Goal: Navigation & Orientation: Find specific page/section

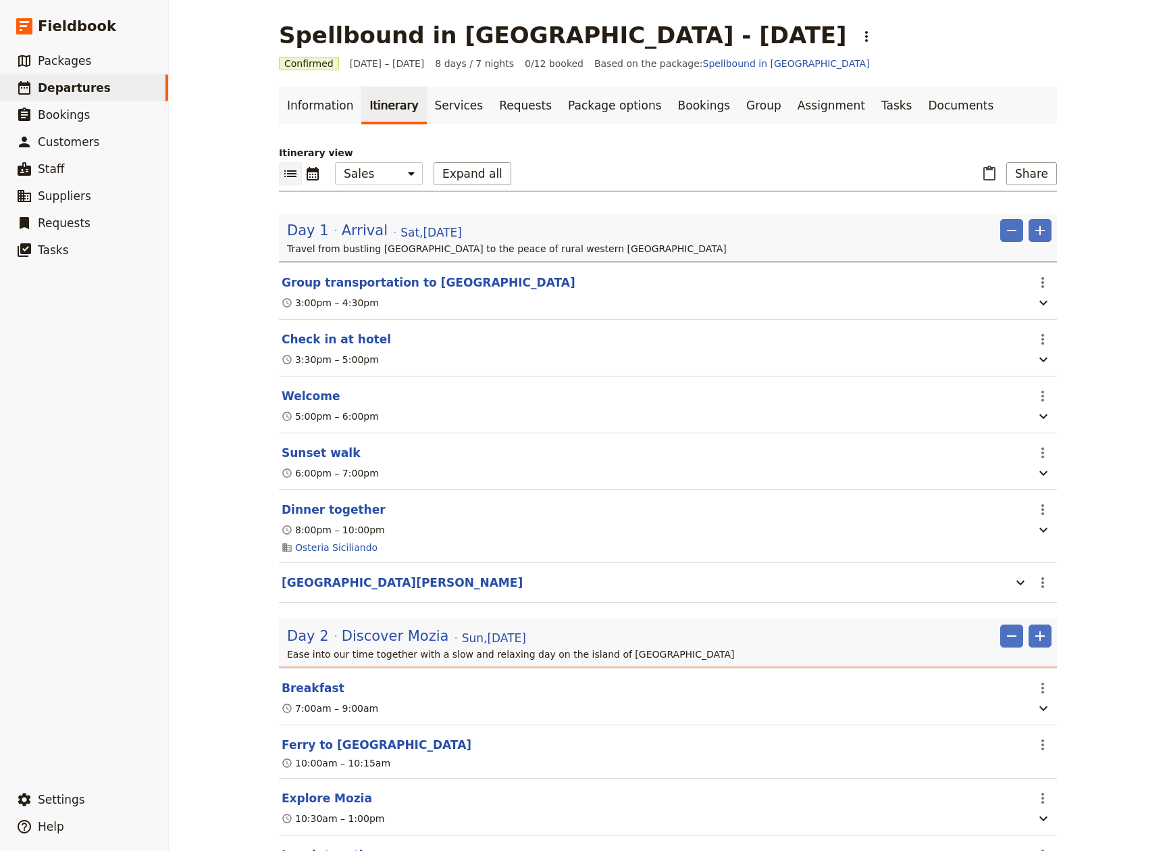
select select "MARKETING"
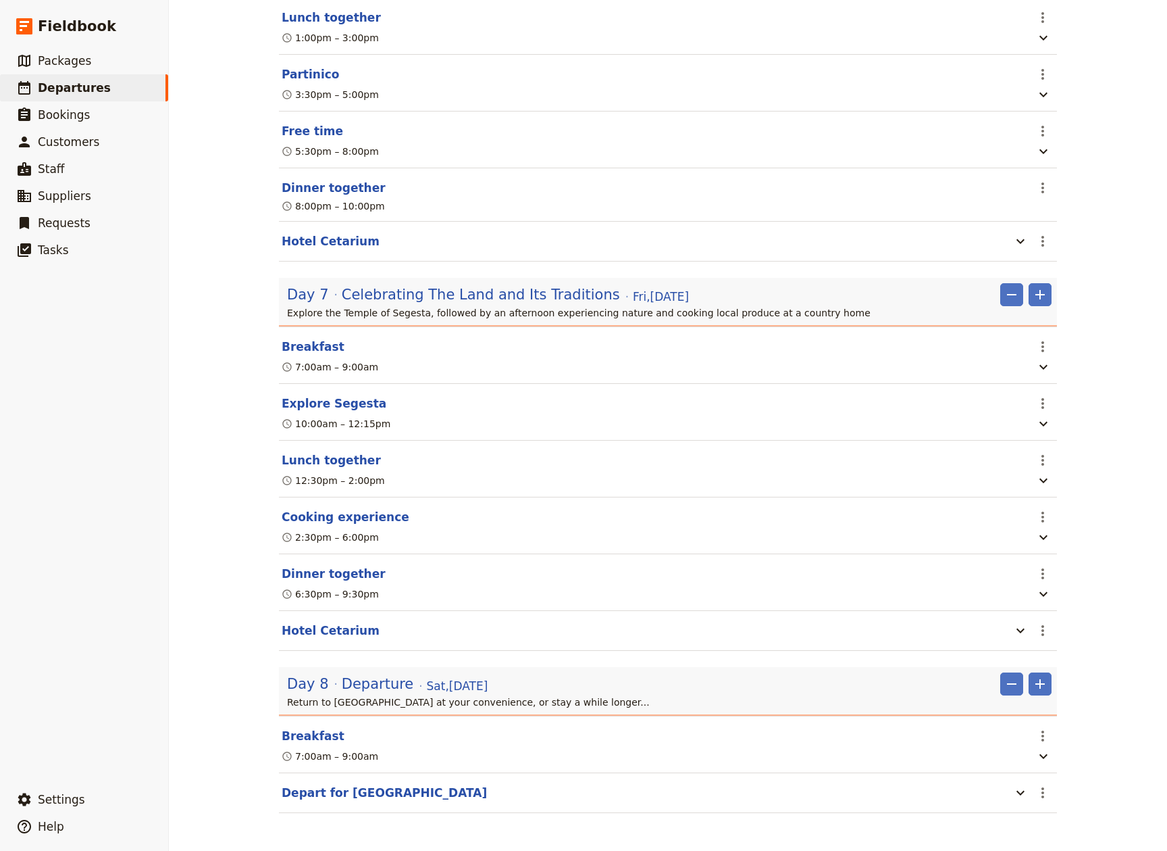
scroll to position [2238, 0]
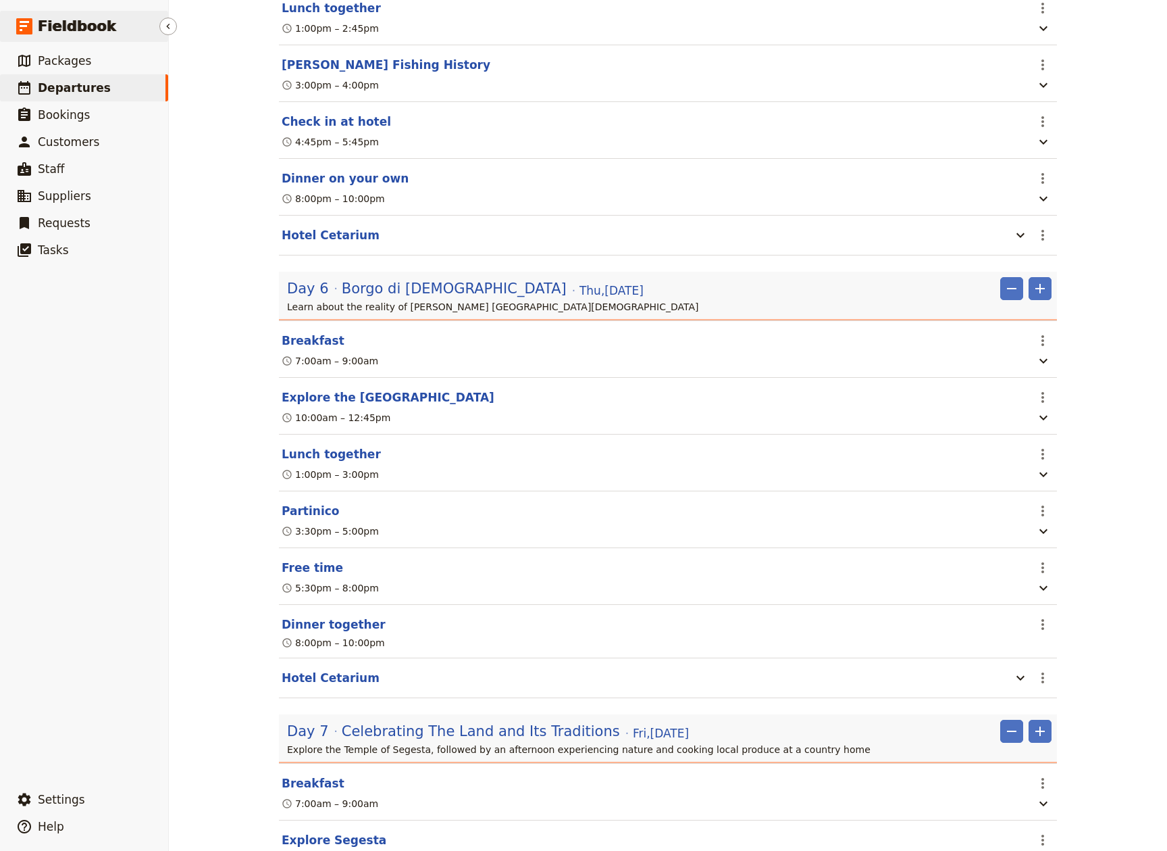
click at [64, 26] on span "Fieldbook" at bounding box center [77, 26] width 78 height 20
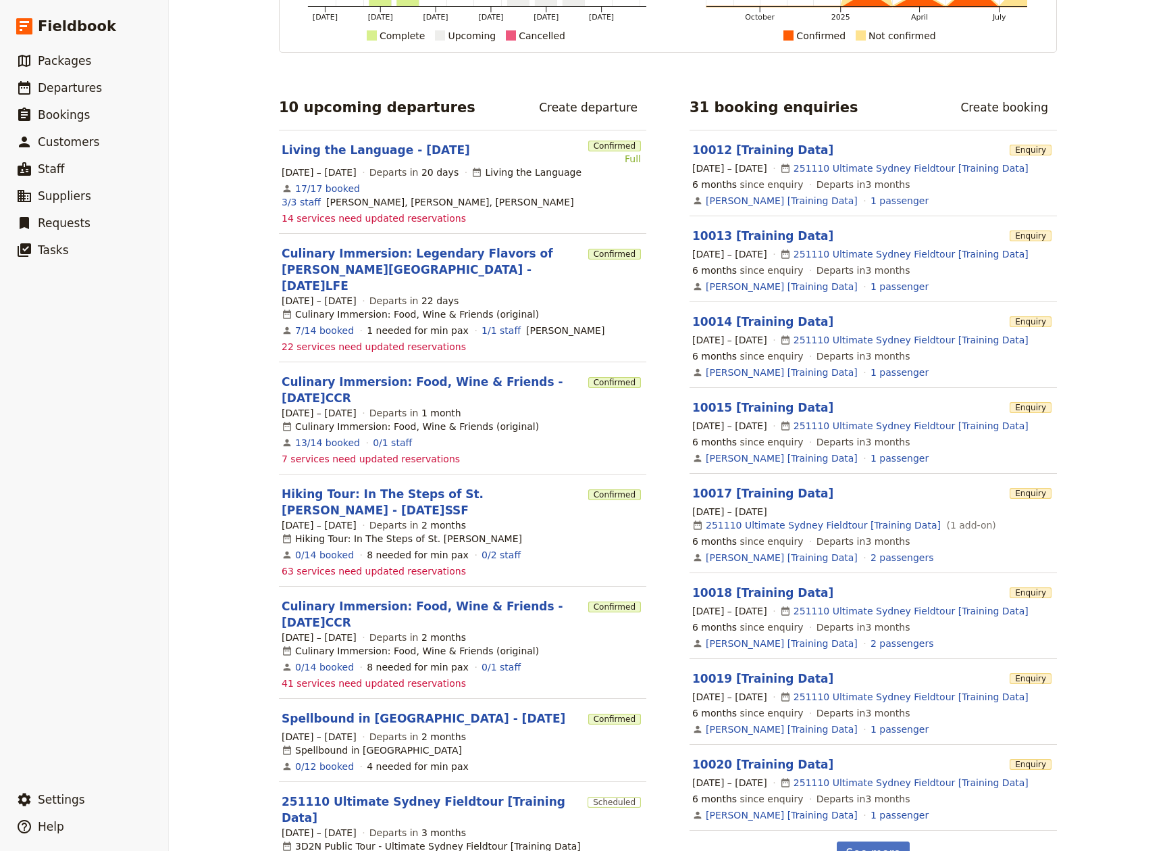
scroll to position [104, 0]
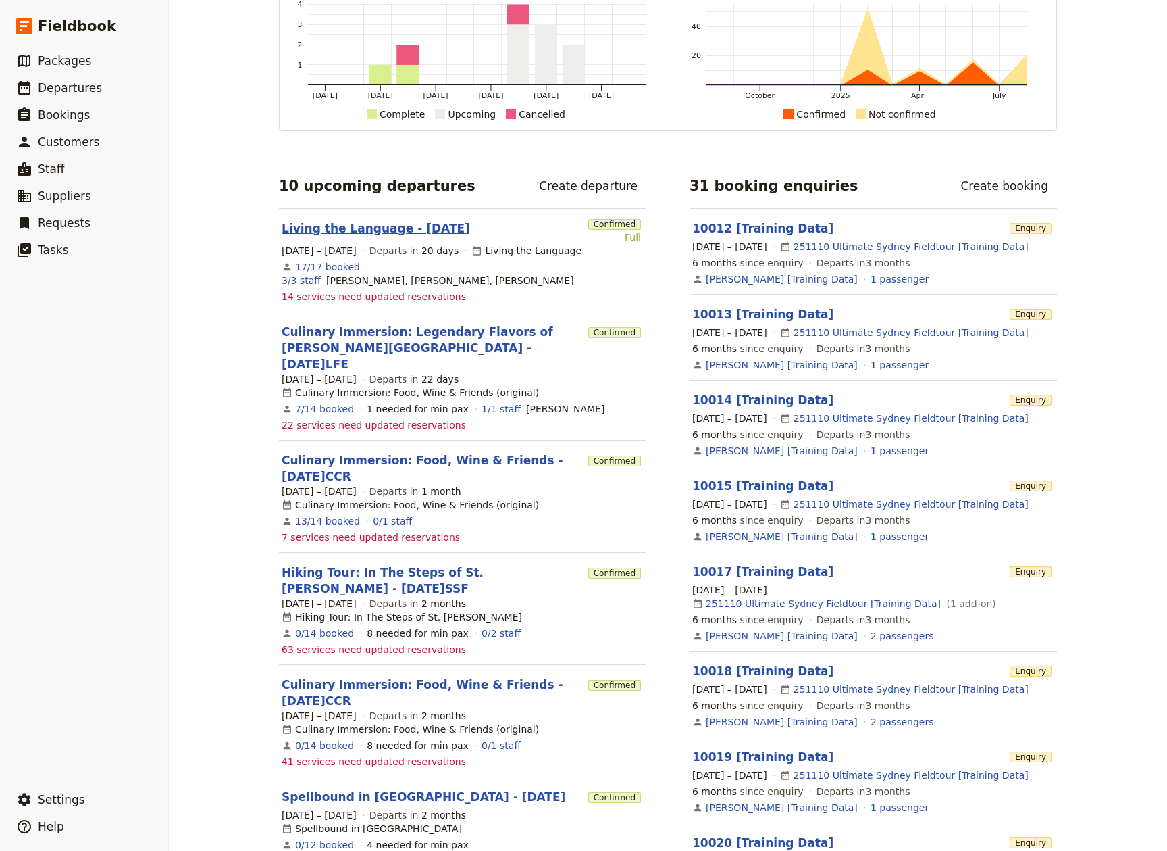
click at [419, 226] on link "Living the Language - [DATE]" at bounding box center [376, 228] width 189 height 16
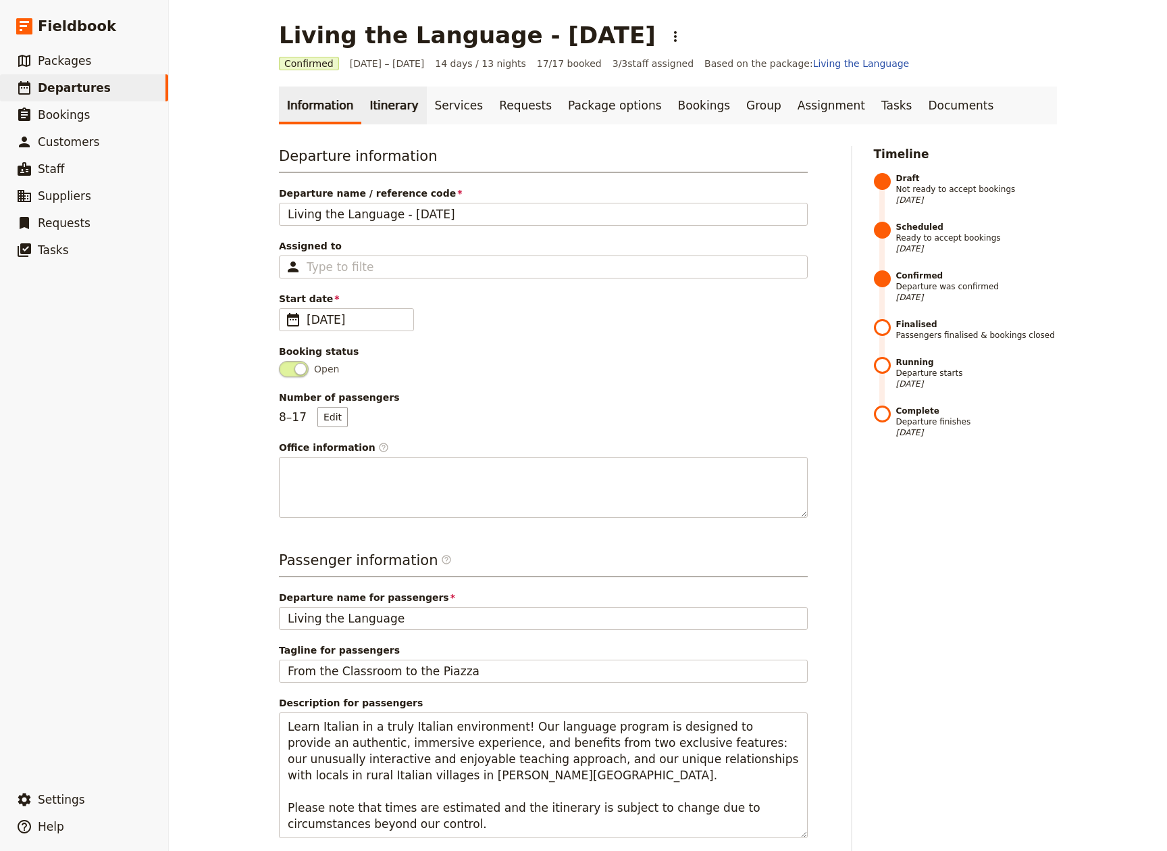
click at [372, 95] on link "Itinerary" at bounding box center [393, 105] width 65 height 38
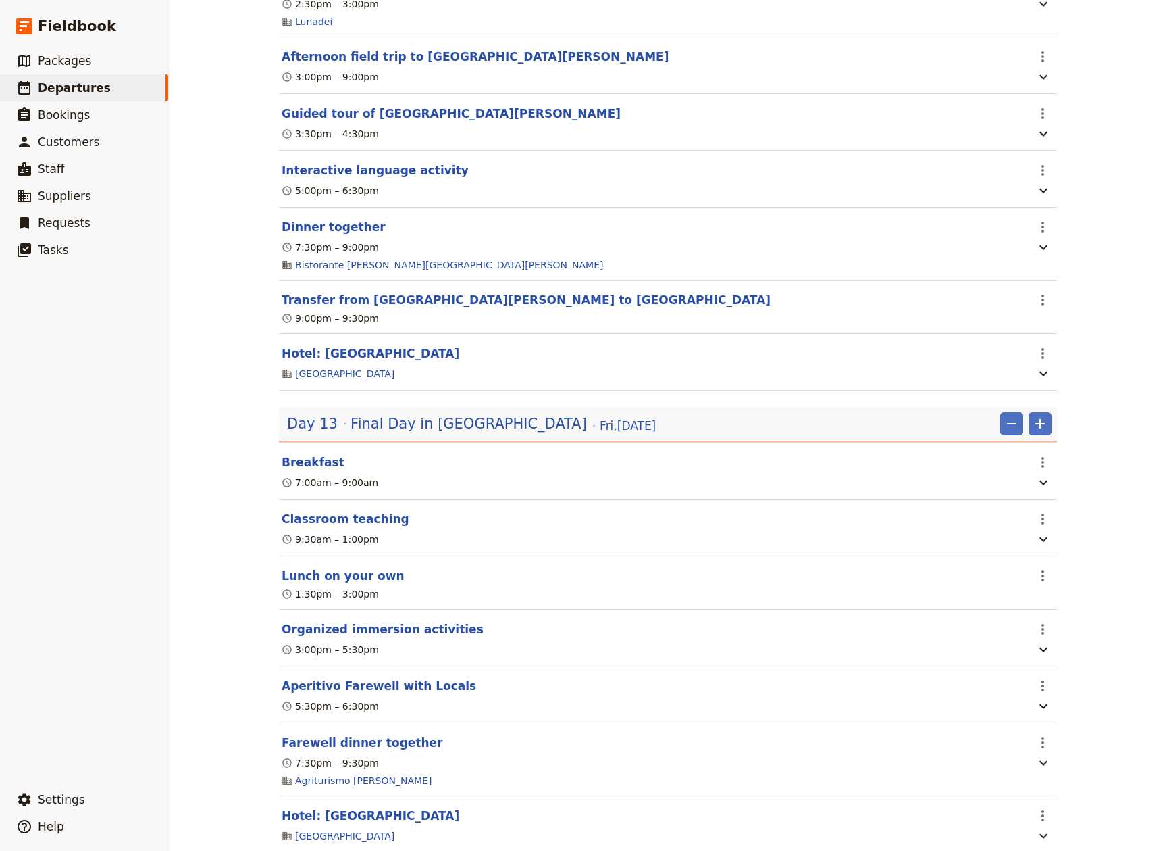
scroll to position [6791, 0]
